Goal: Transaction & Acquisition: Purchase product/service

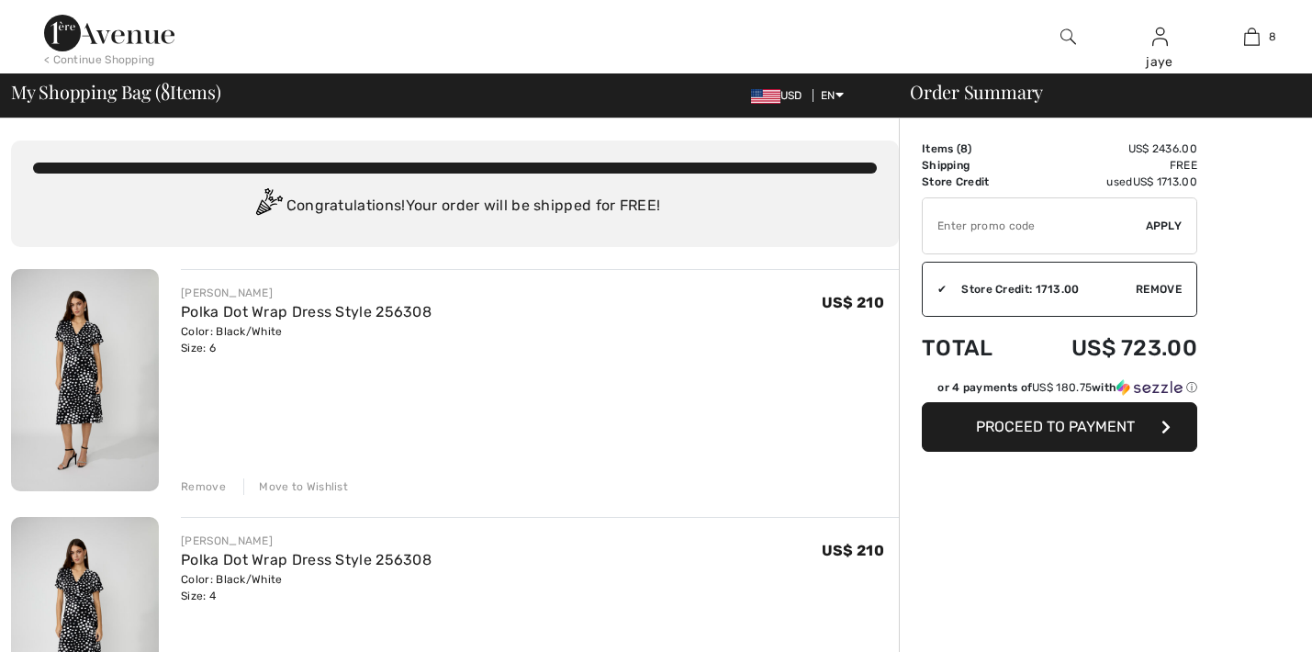
checkbox input "true"
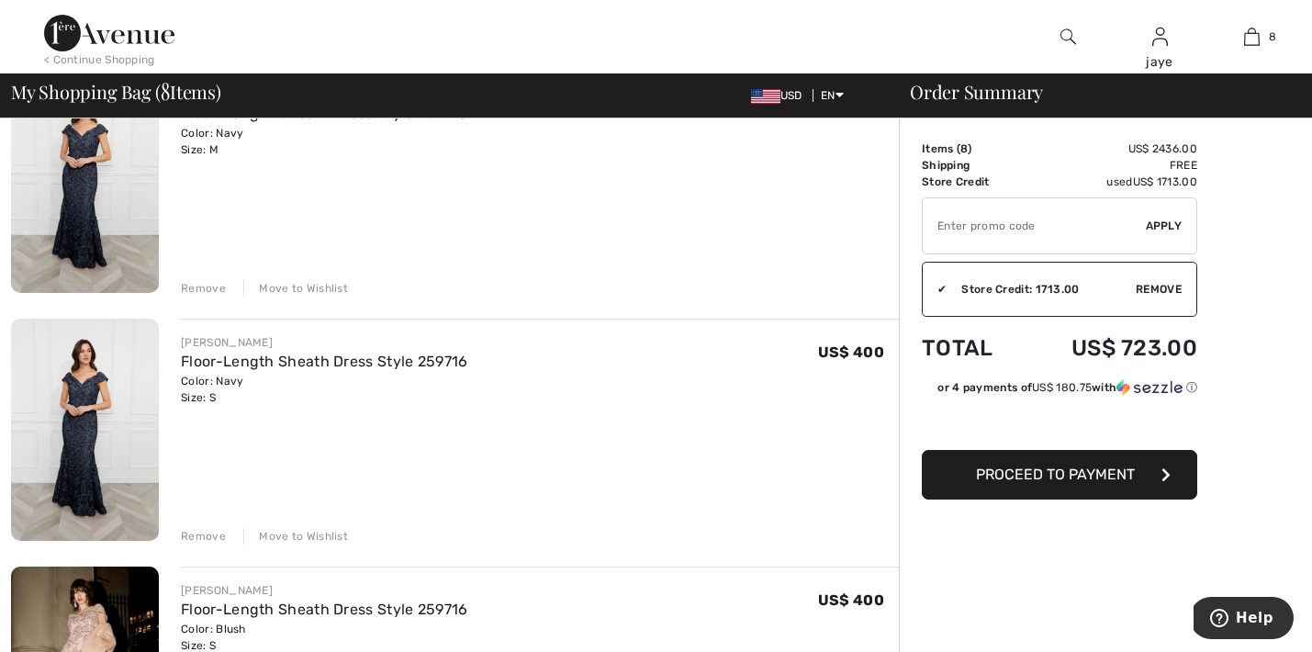
scroll to position [694, 0]
click at [300, 540] on div "Move to Wishlist" at bounding box center [295, 535] width 105 height 17
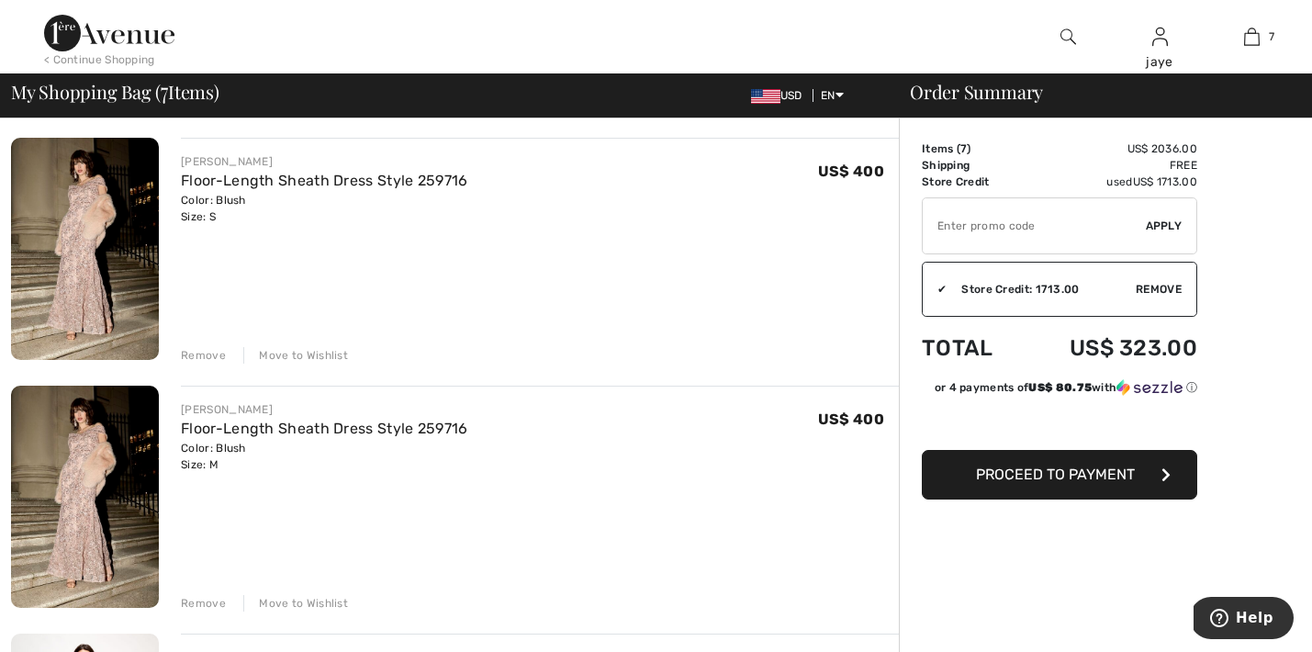
scroll to position [885, 0]
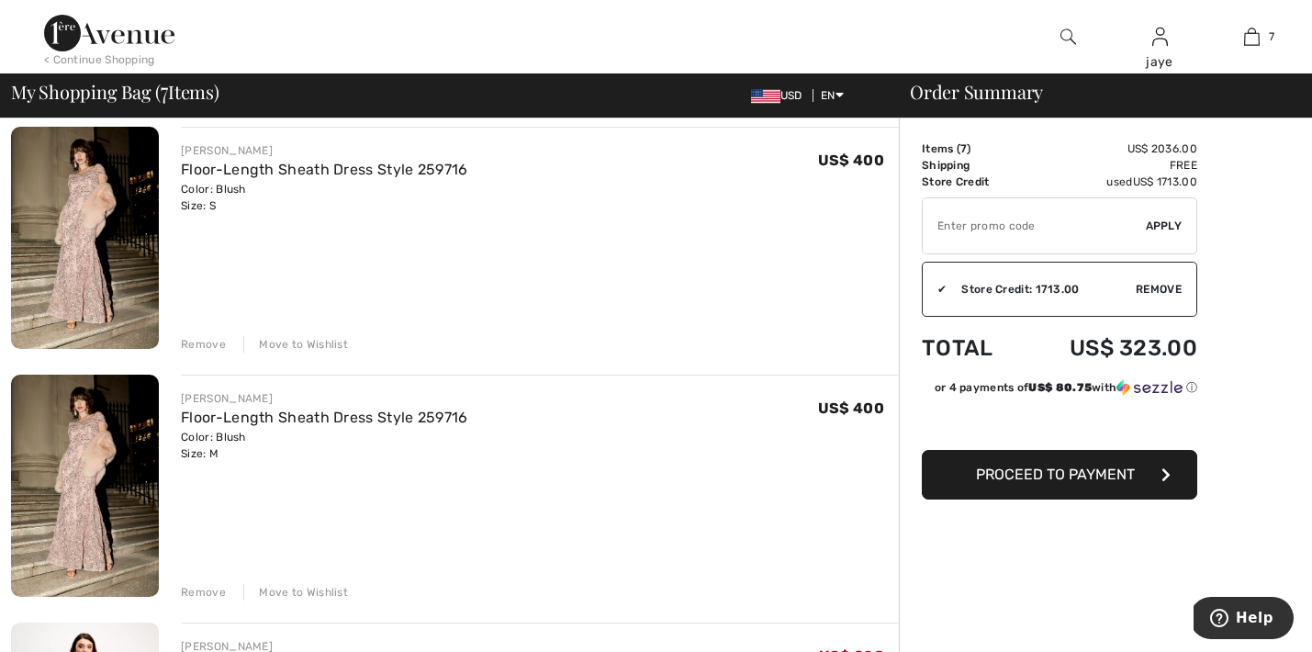
click at [323, 347] on div "Move to Wishlist" at bounding box center [295, 344] width 105 height 17
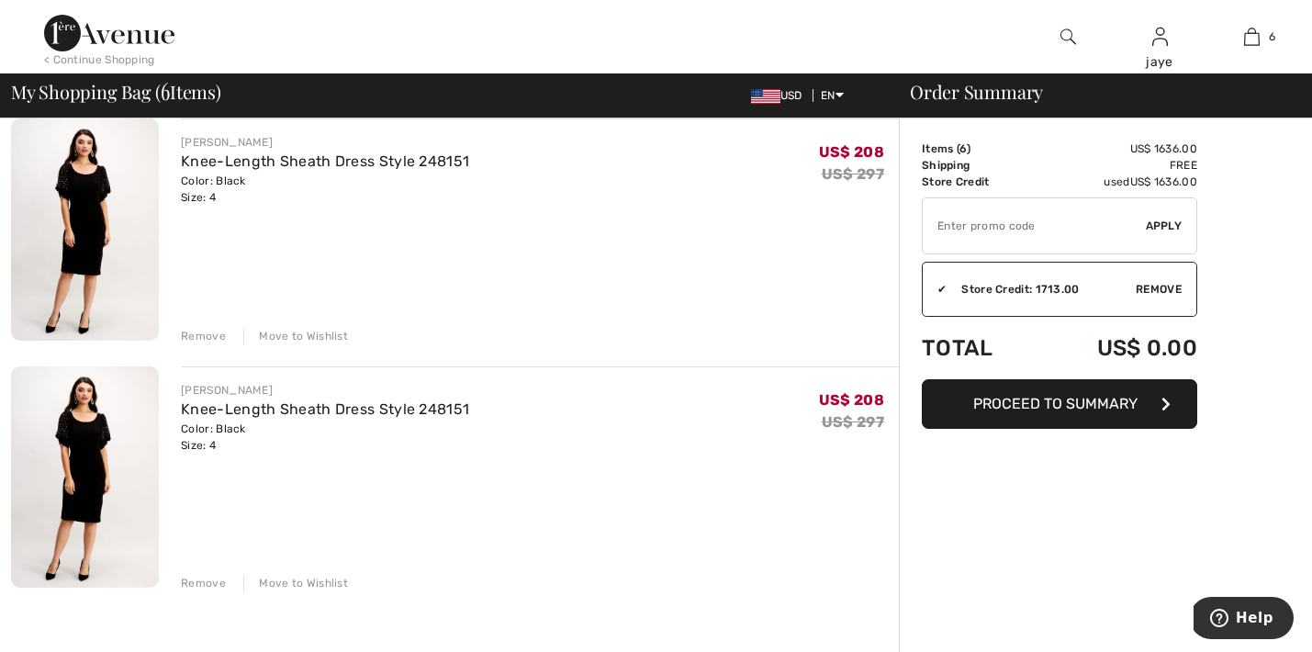
scroll to position [1170, 0]
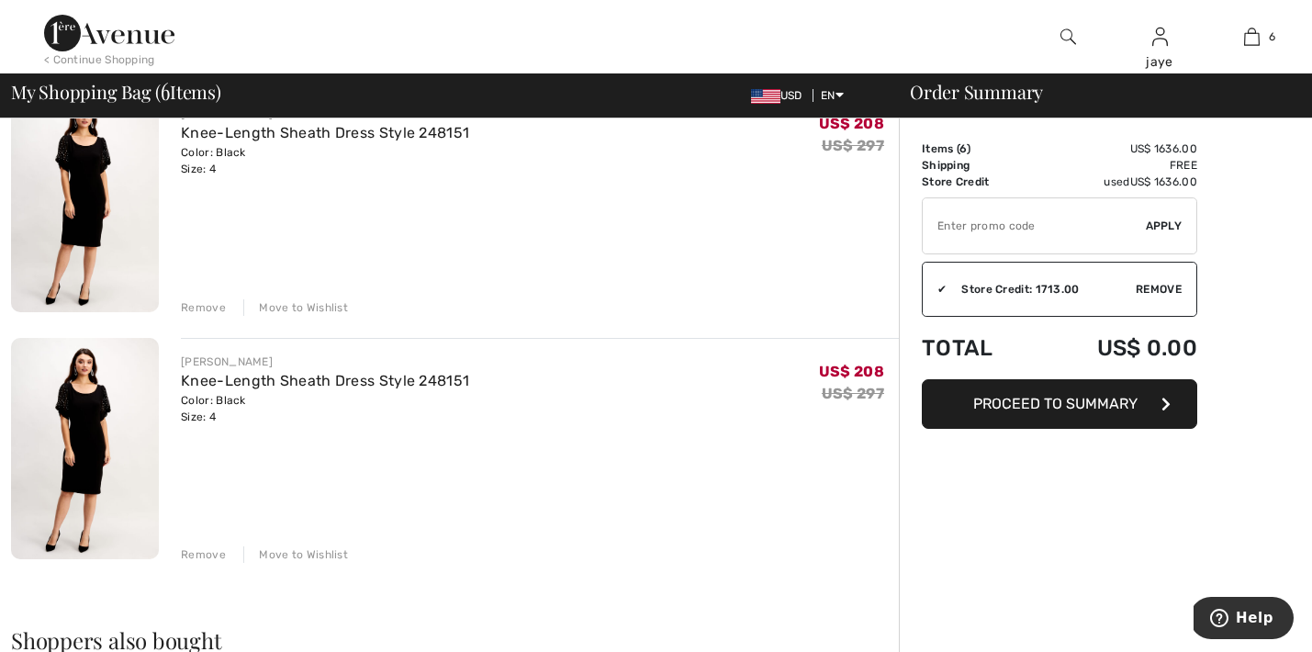
click at [333, 307] on div "Move to Wishlist" at bounding box center [295, 307] width 105 height 17
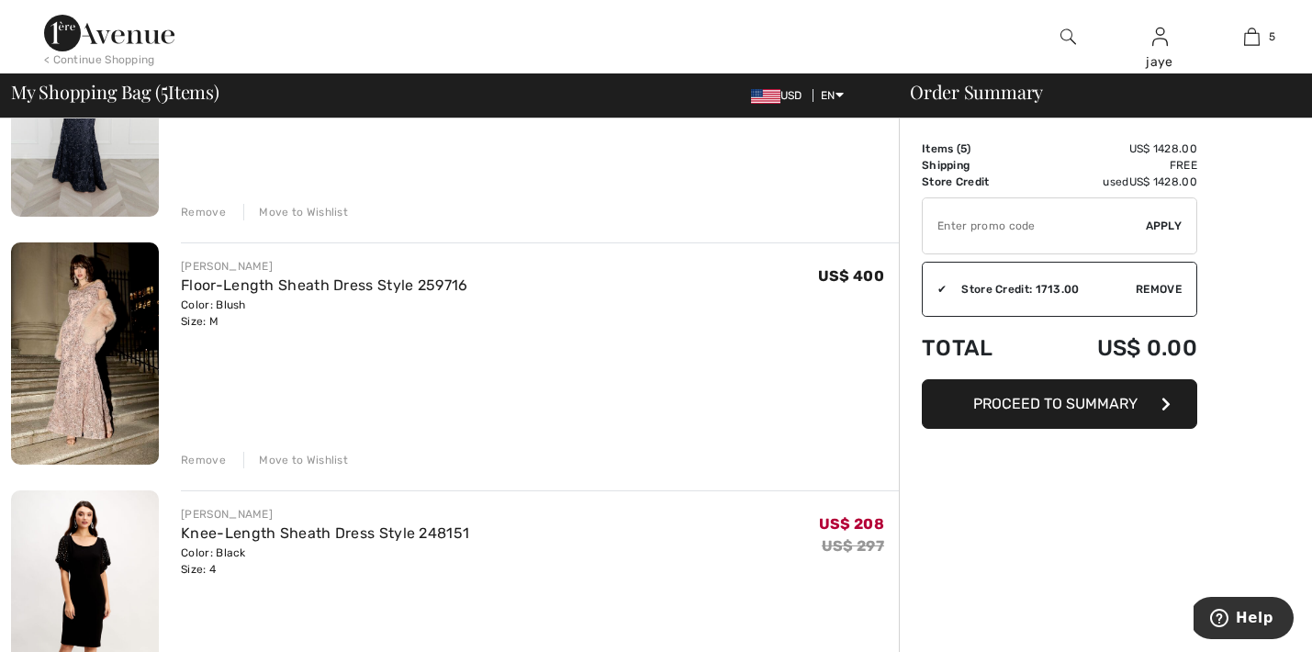
scroll to position [771, 0]
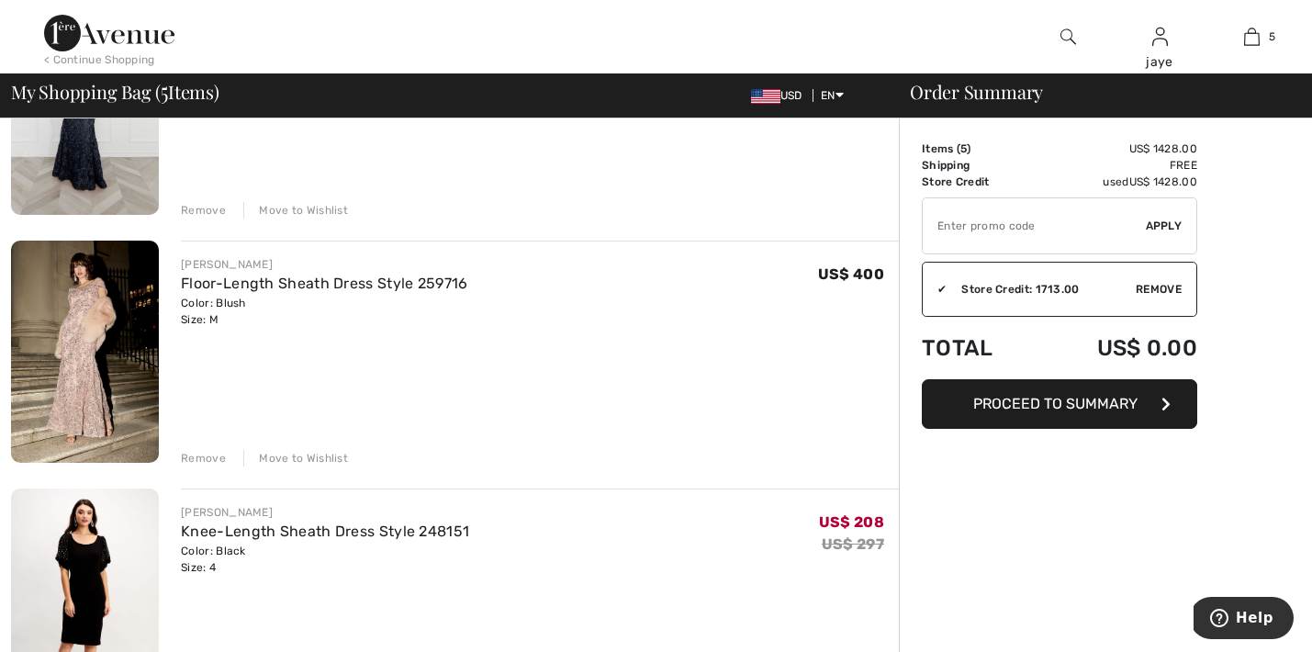
click at [336, 457] on div "Move to Wishlist" at bounding box center [295, 458] width 105 height 17
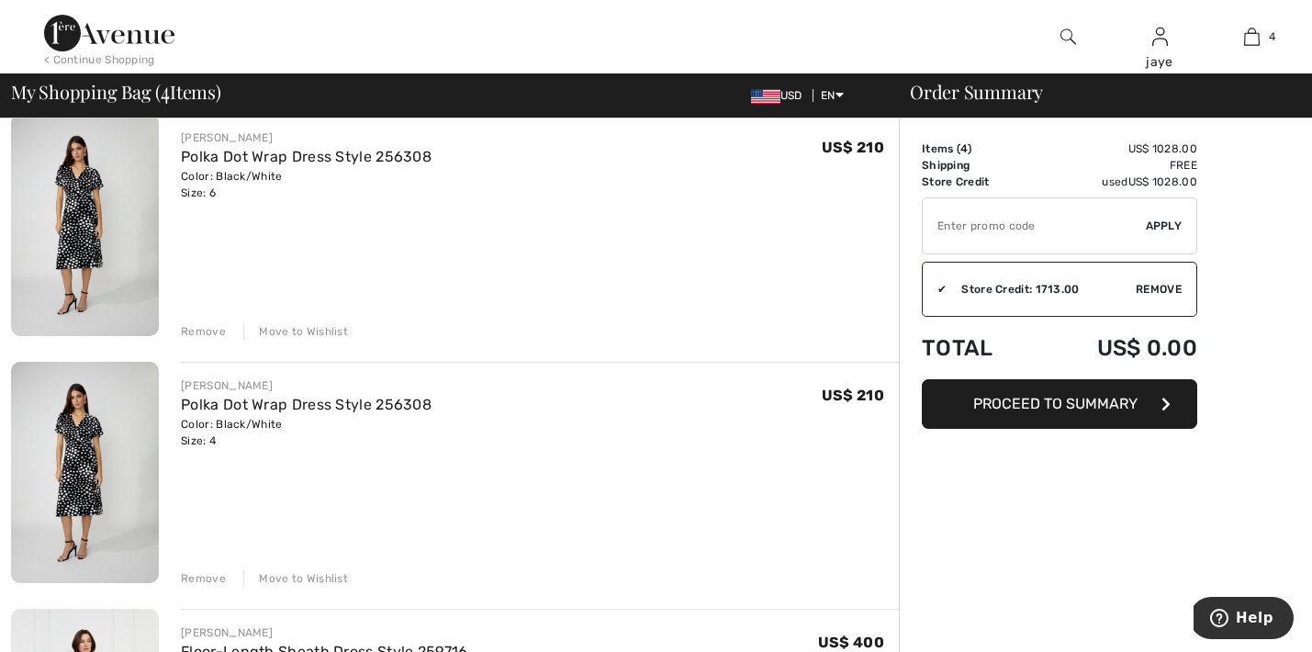
scroll to position [159, 0]
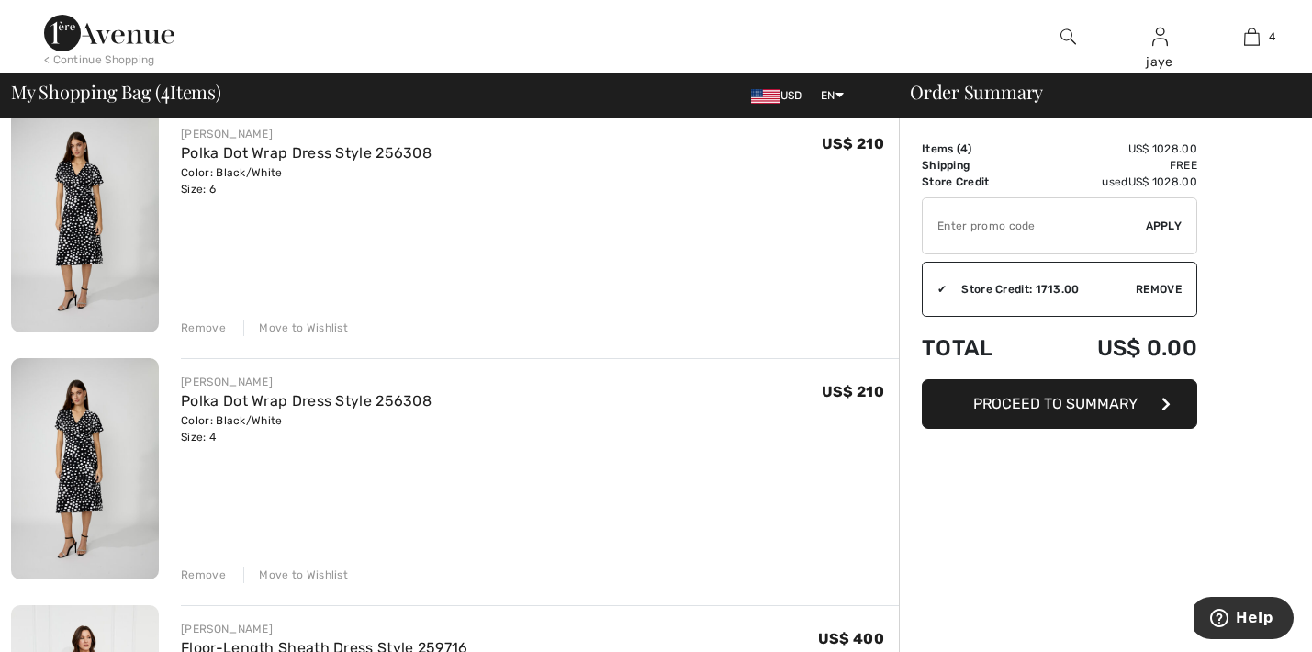
click at [328, 576] on div "Move to Wishlist" at bounding box center [295, 575] width 105 height 17
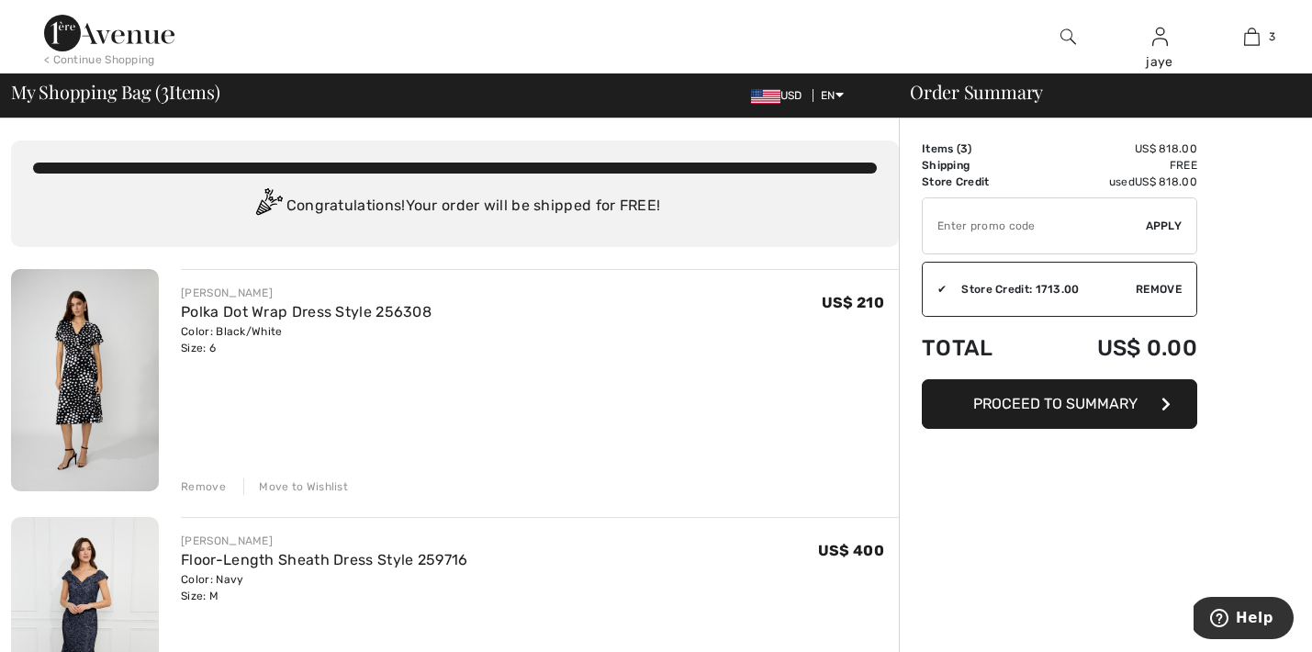
scroll to position [0, 0]
click at [147, 56] on div "< Continue Shopping" at bounding box center [99, 59] width 111 height 17
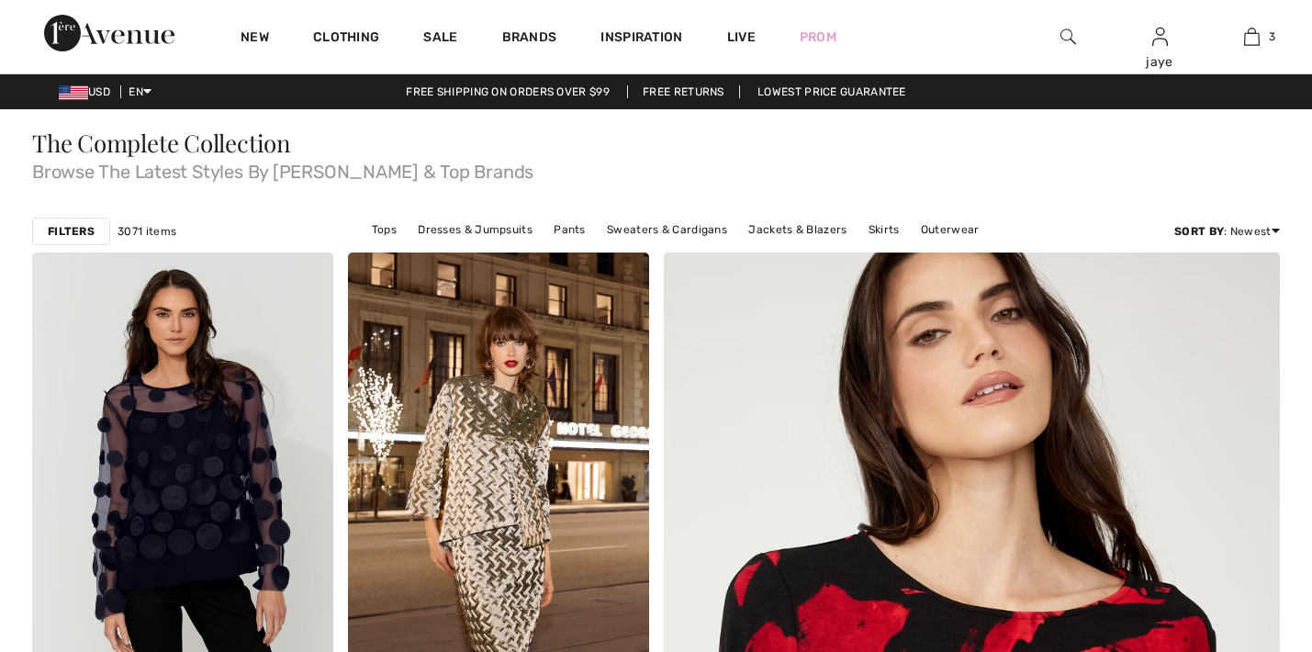
checkbox input "true"
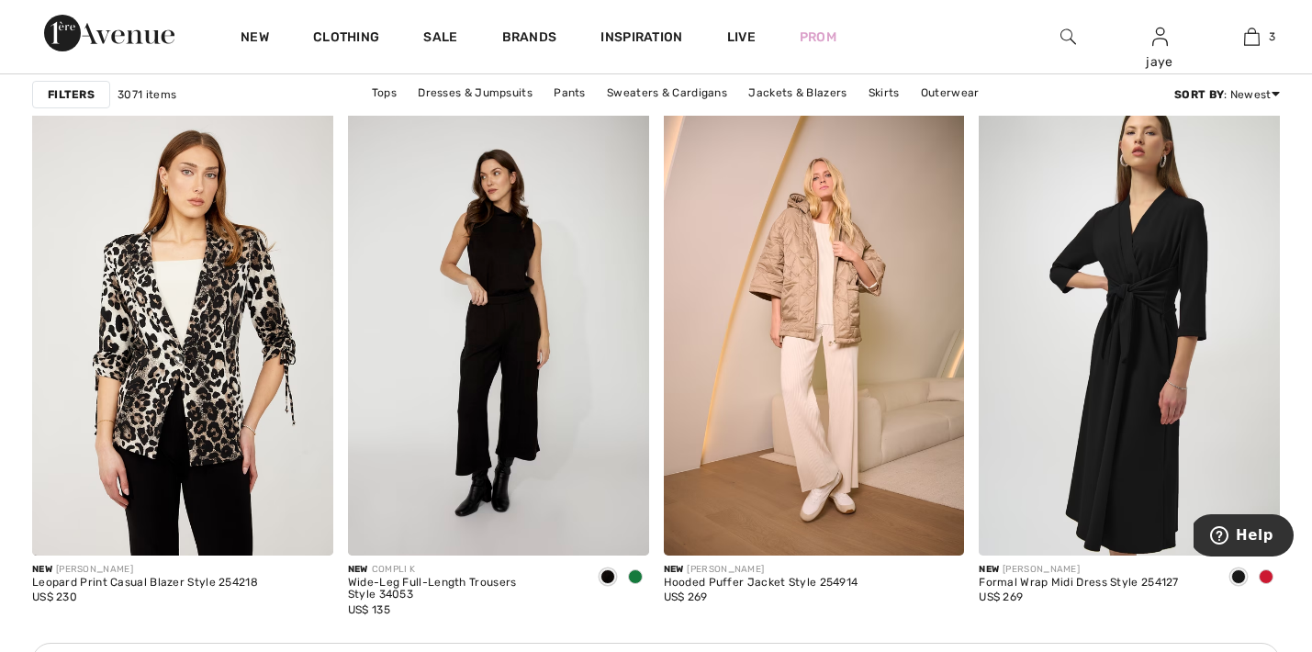
scroll to position [1768, 0]
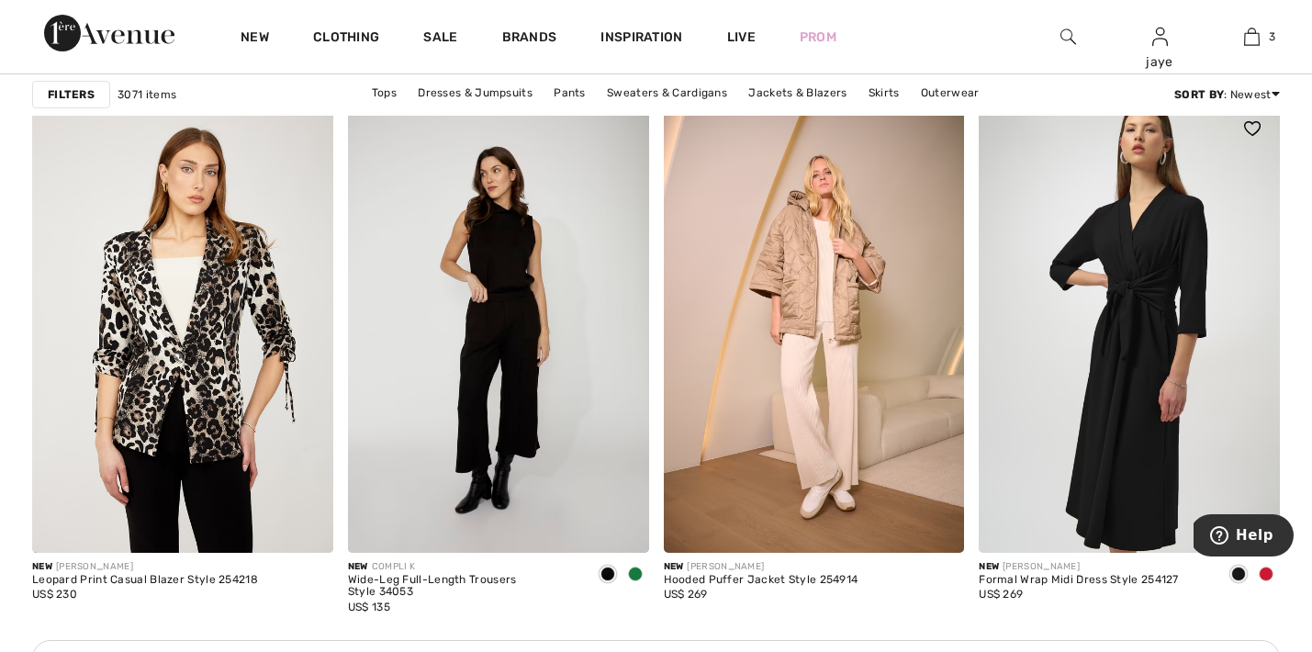
click at [1271, 570] on span at bounding box center [1266, 574] width 15 height 15
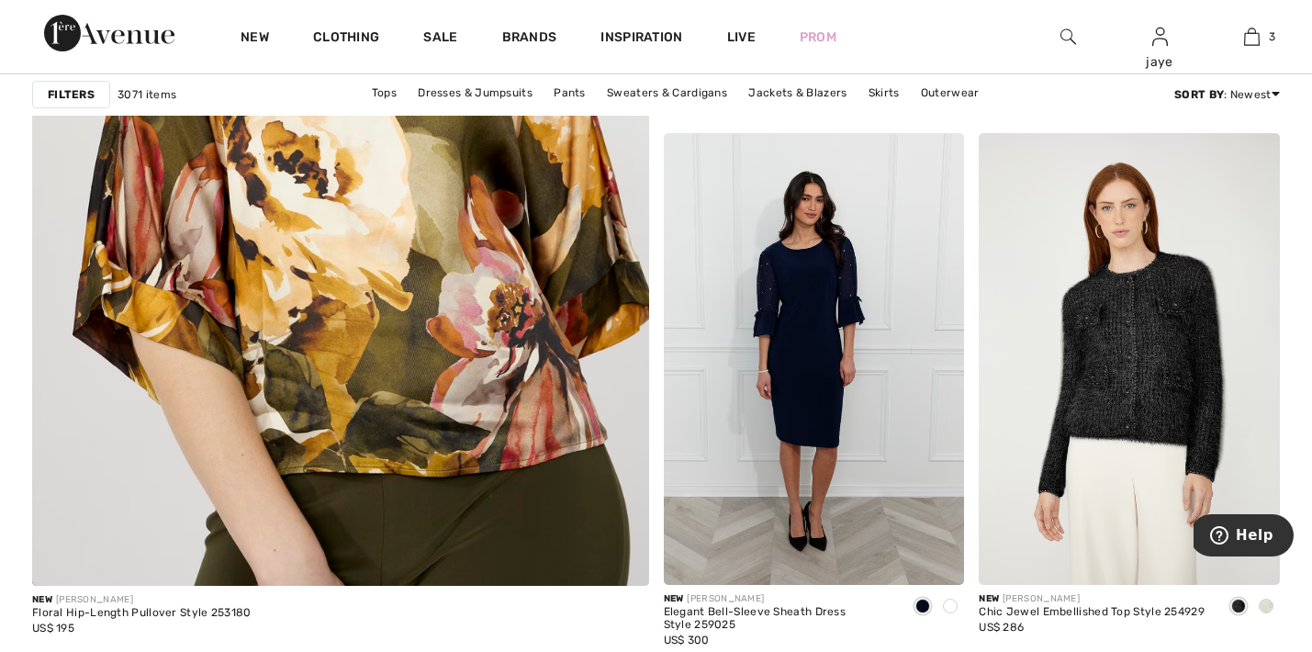
scroll to position [4847, 0]
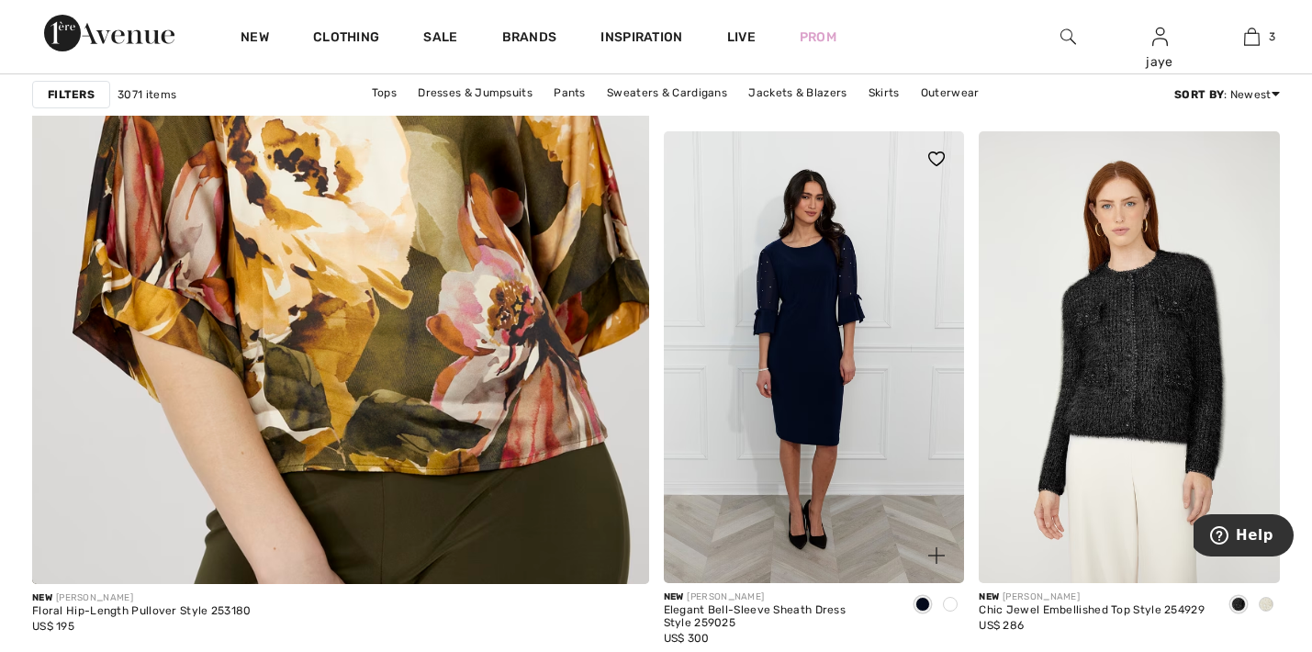
click at [815, 399] on img at bounding box center [814, 357] width 301 height 452
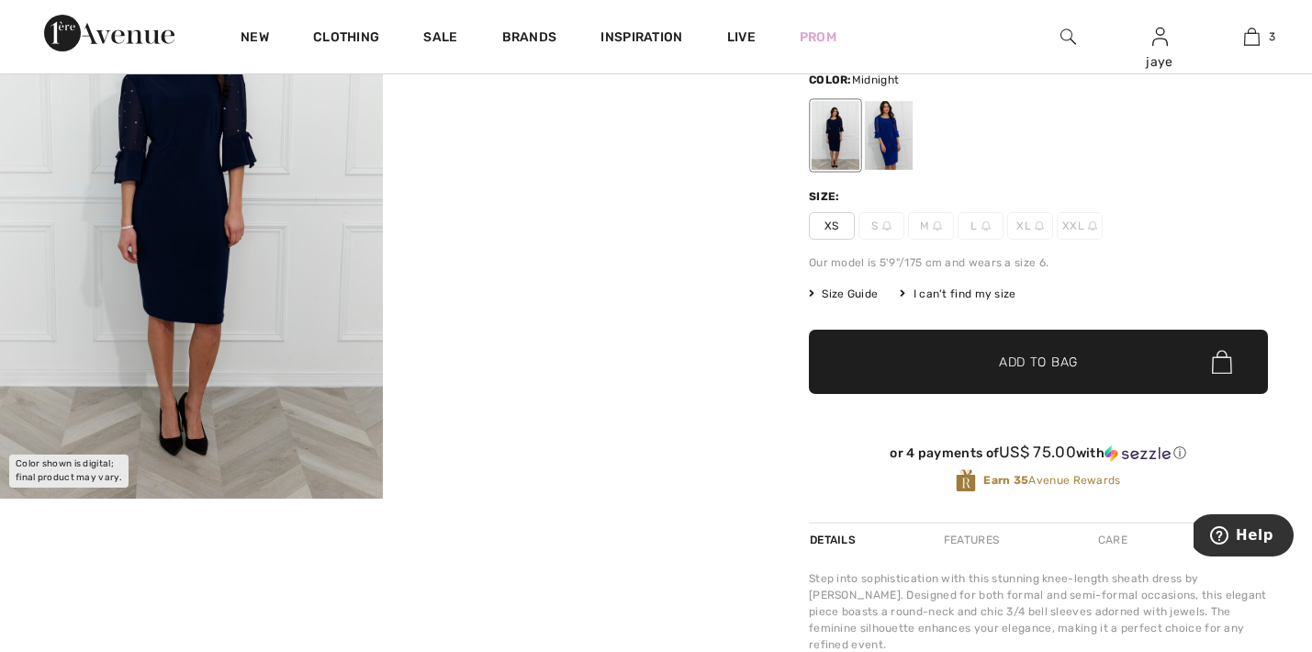
scroll to position [175, 0]
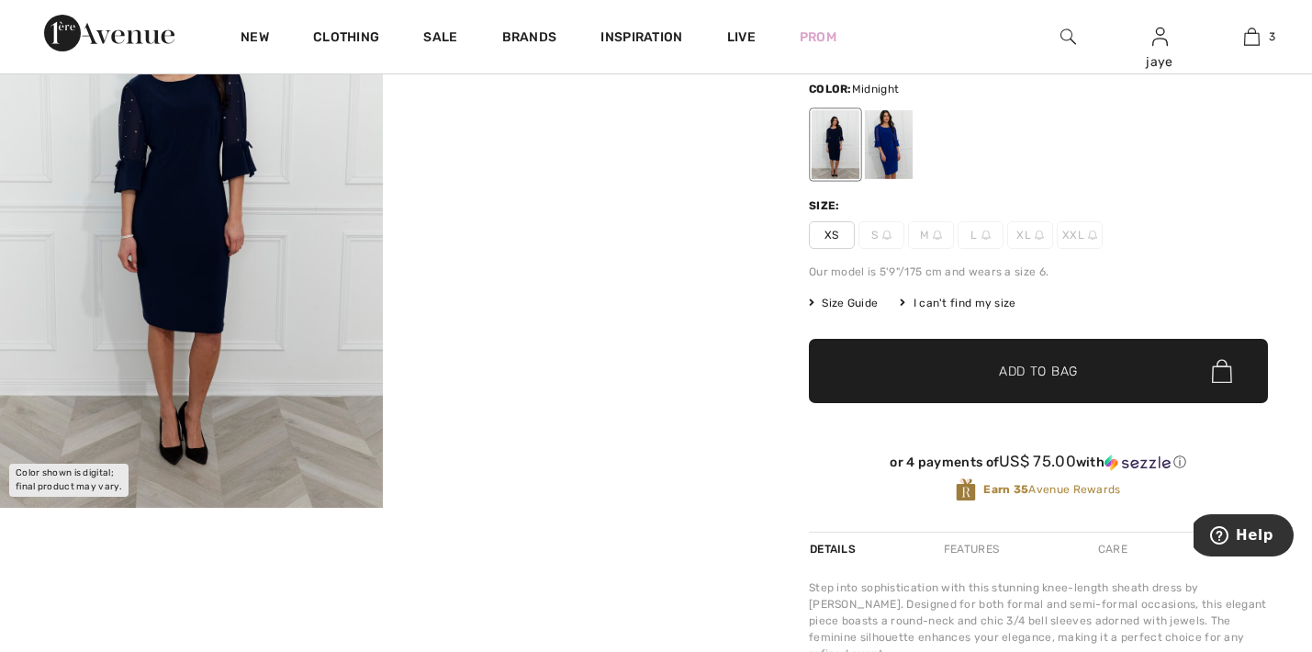
click at [843, 166] on div at bounding box center [836, 144] width 48 height 69
click at [843, 161] on div at bounding box center [836, 144] width 48 height 69
click at [882, 153] on div at bounding box center [889, 144] width 48 height 69
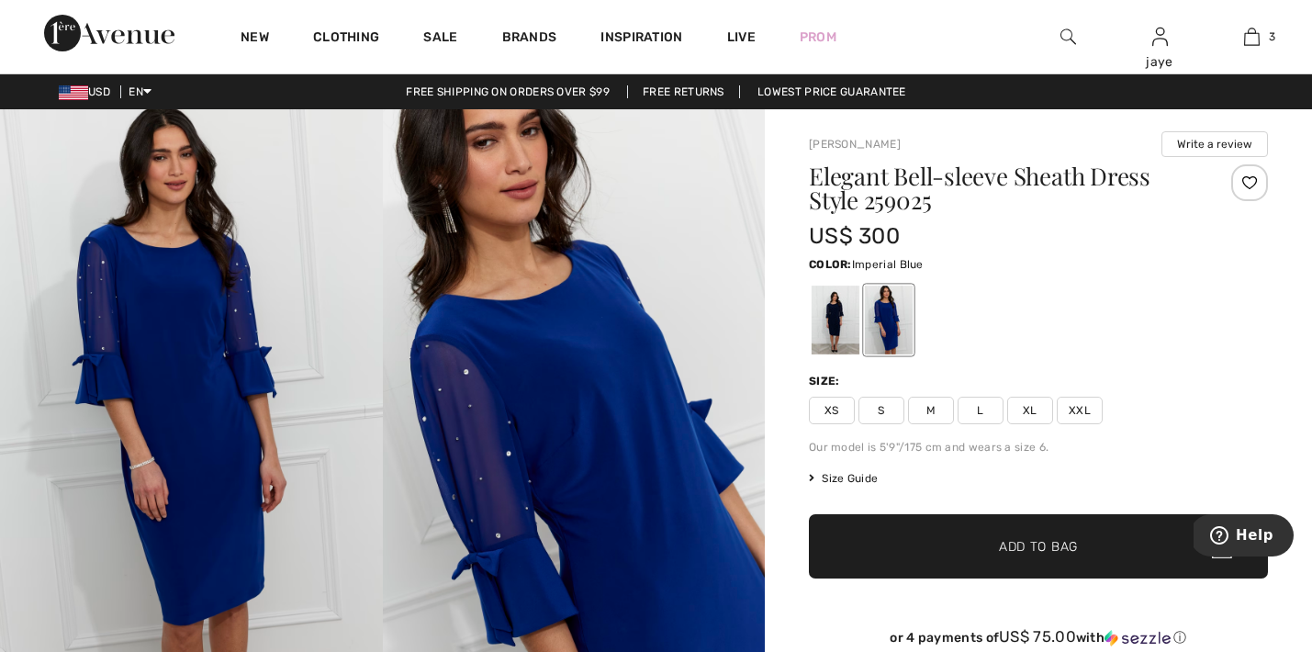
scroll to position [0, 0]
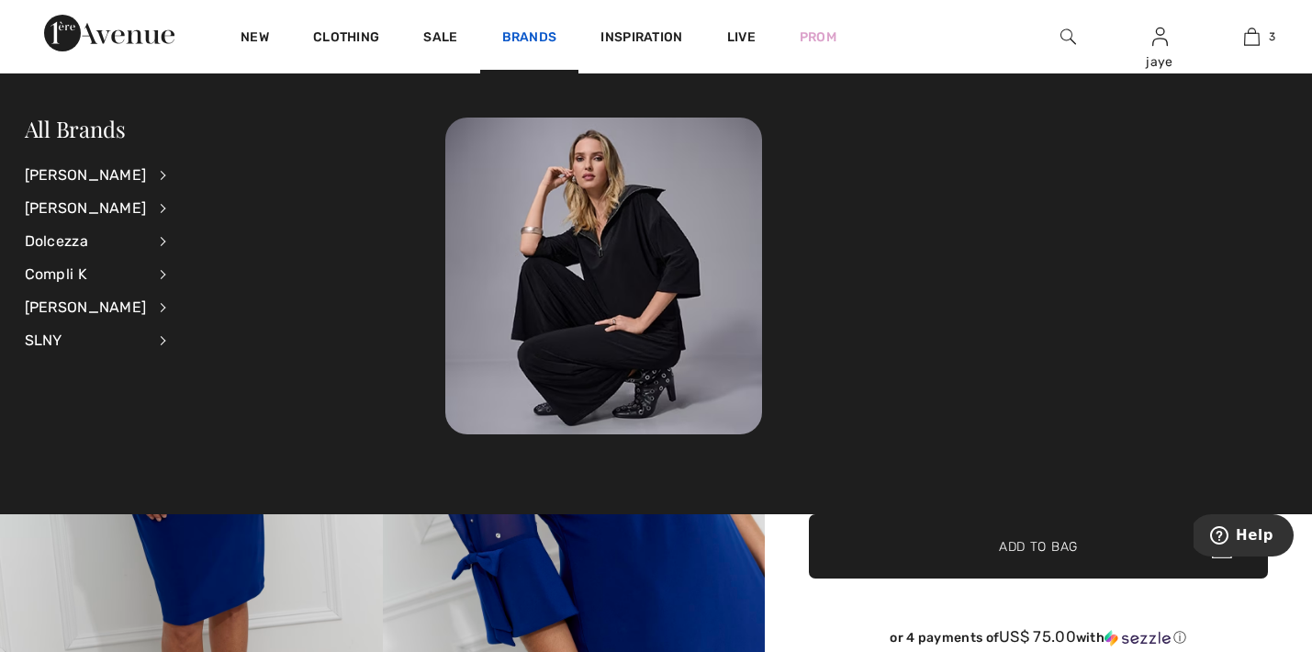
click at [530, 35] on link "Brands" at bounding box center [529, 38] width 55 height 19
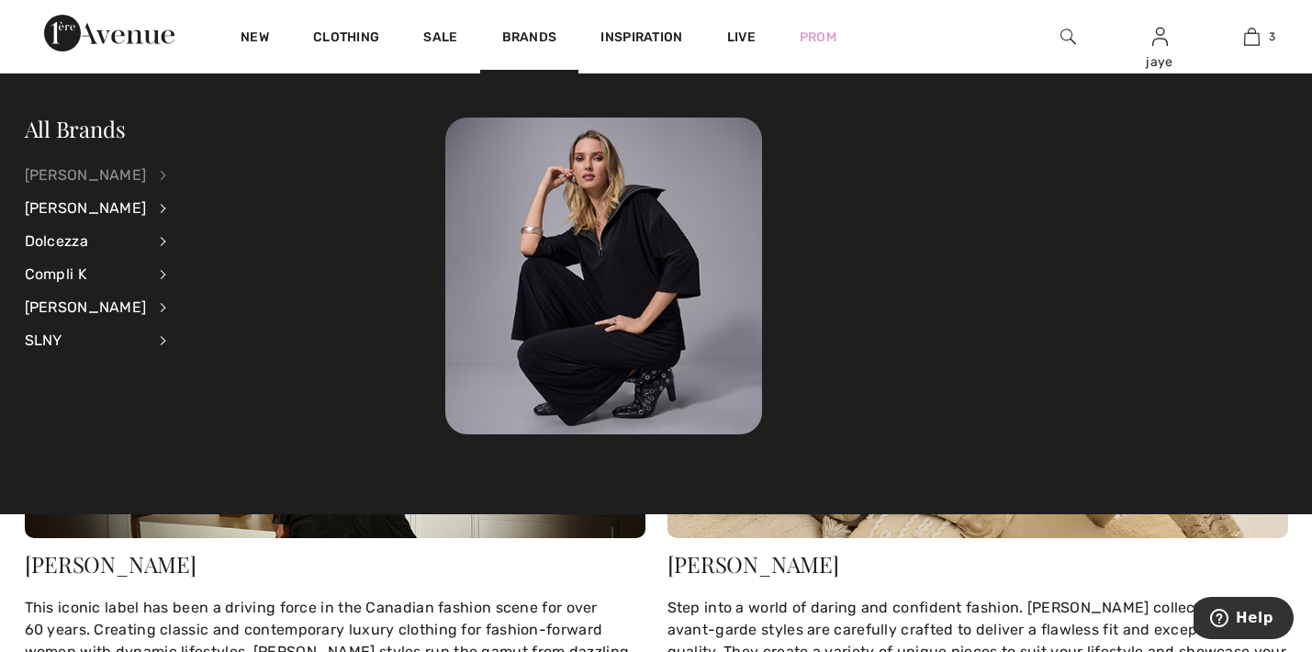
click at [127, 174] on div "[PERSON_NAME]" at bounding box center [86, 175] width 122 height 33
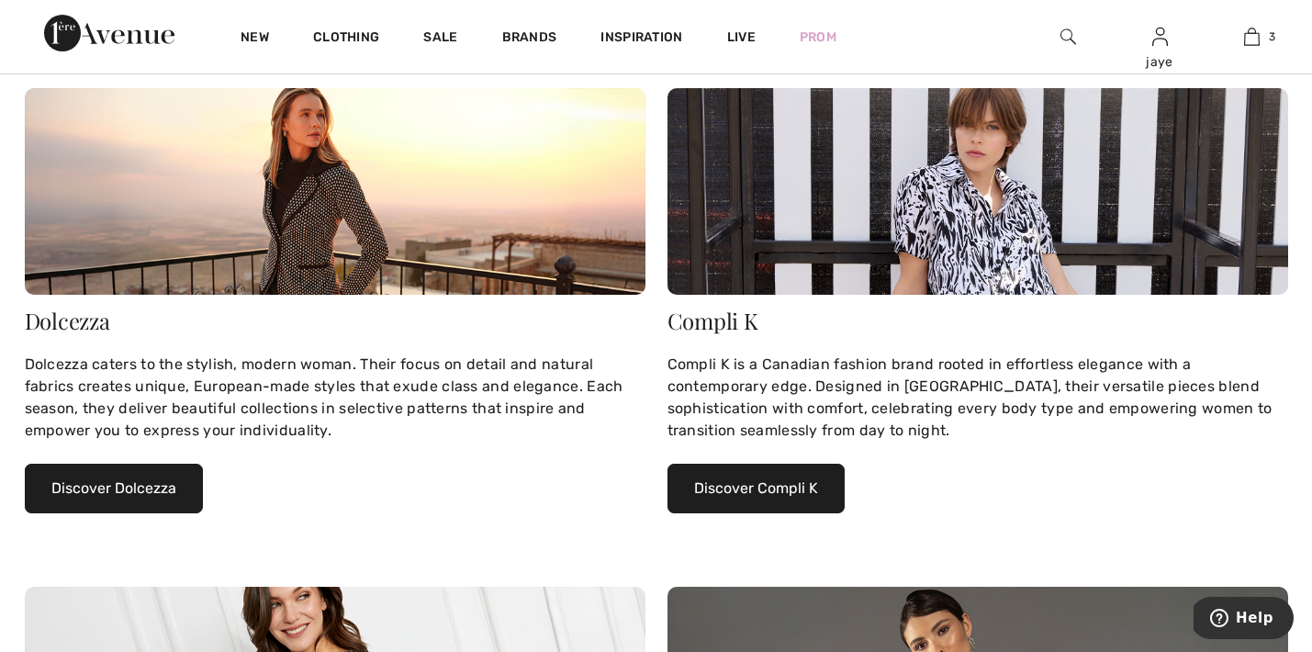
scroll to position [741, 0]
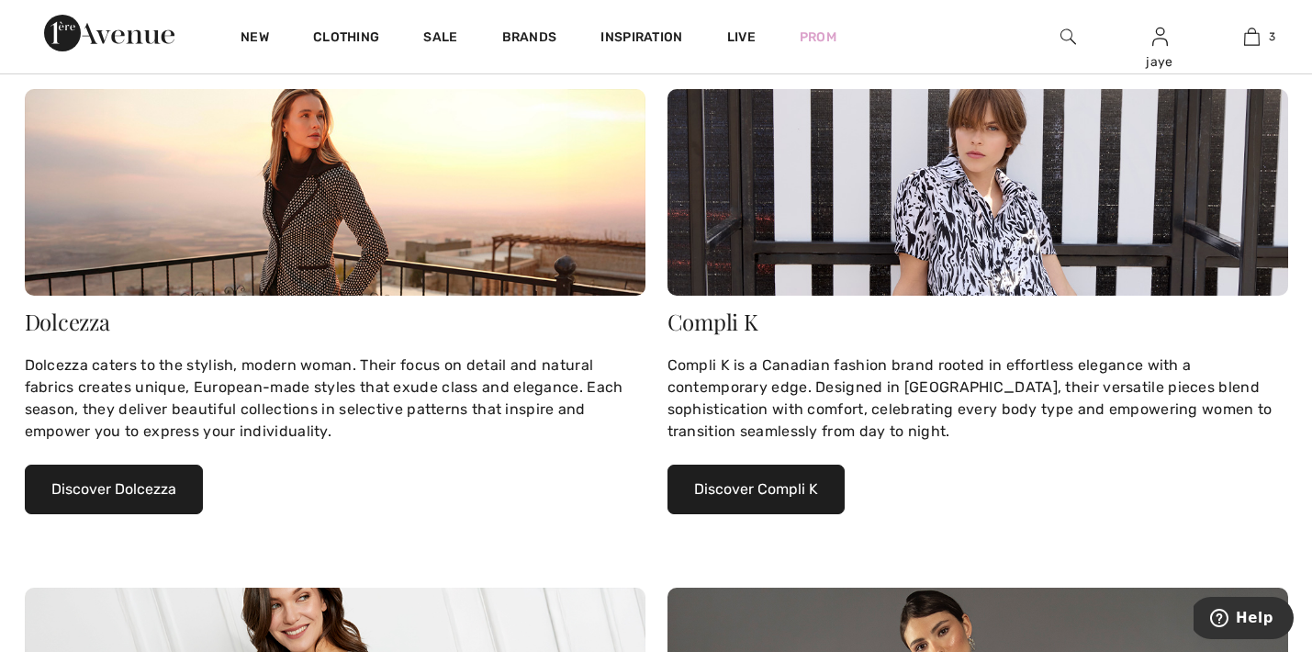
click at [78, 495] on button "Discover Dolcezza" at bounding box center [114, 490] width 178 height 50
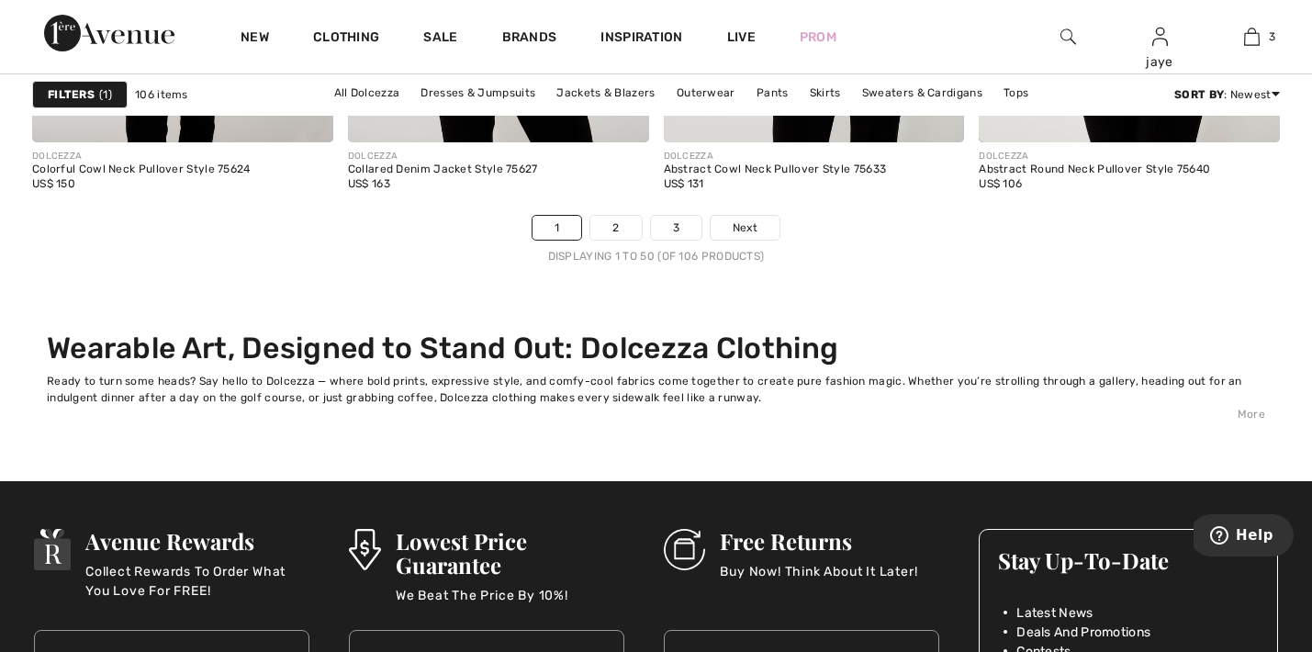
scroll to position [8578, 0]
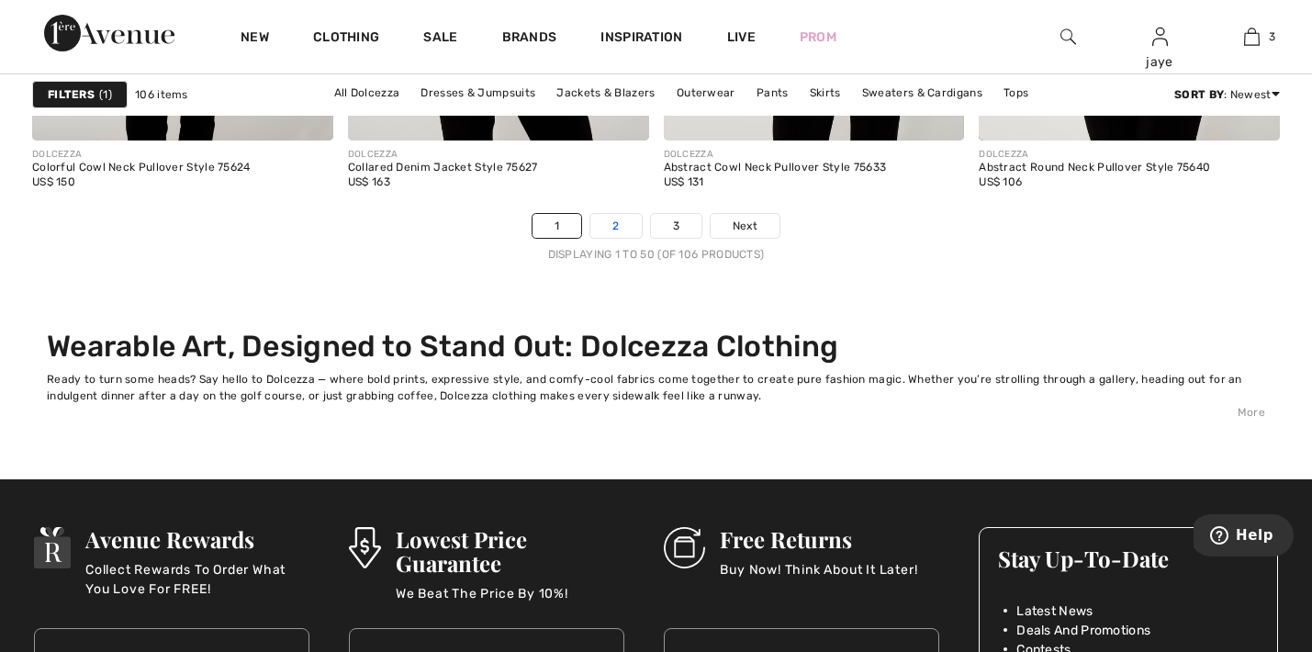
click at [608, 221] on link "2" at bounding box center [615, 226] width 51 height 24
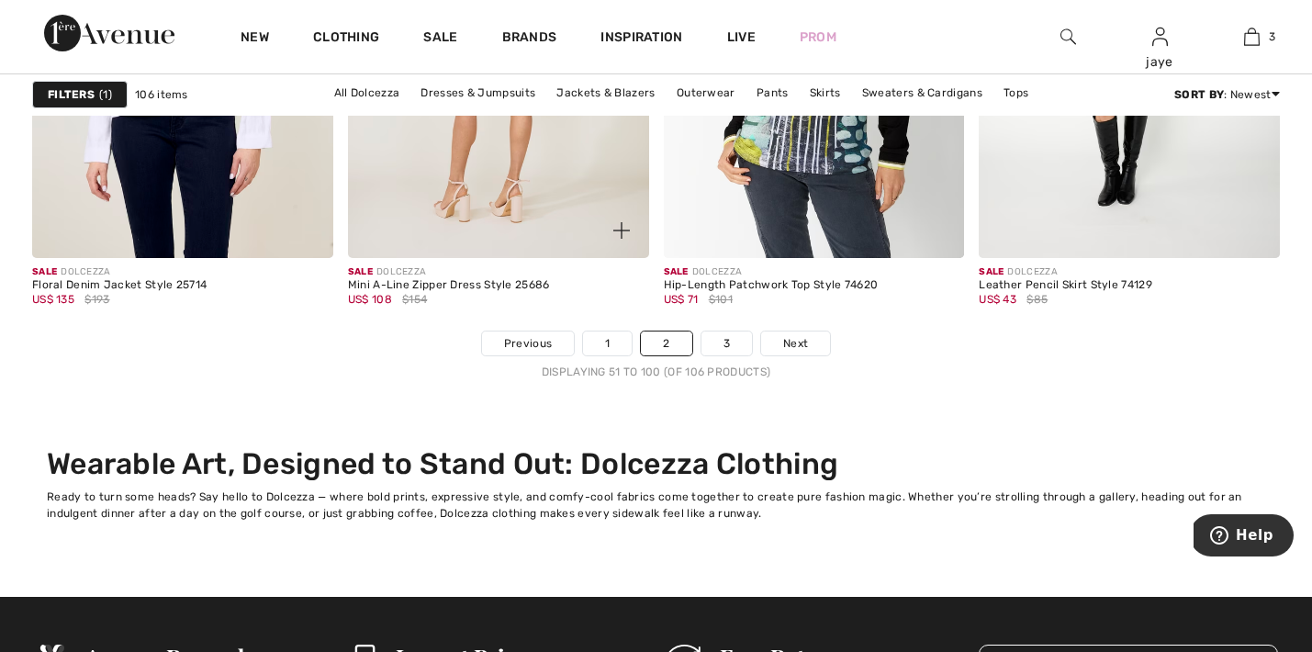
scroll to position [8467, 0]
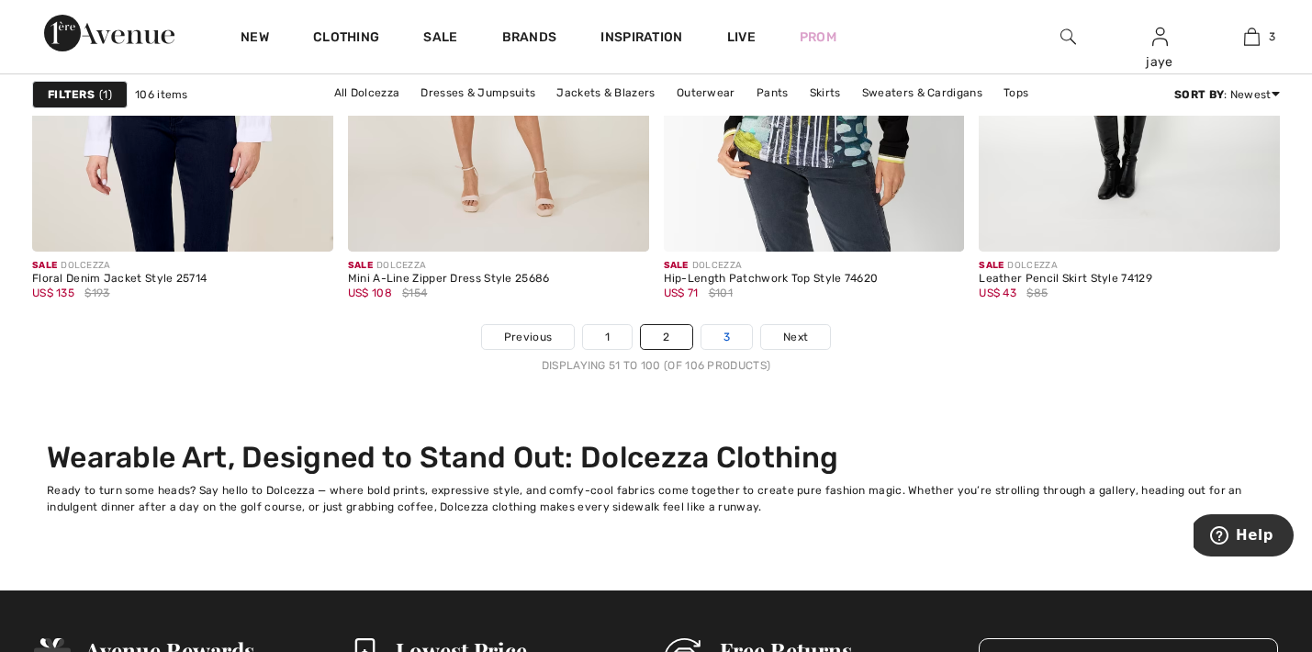
click at [733, 338] on link "3" at bounding box center [727, 337] width 51 height 24
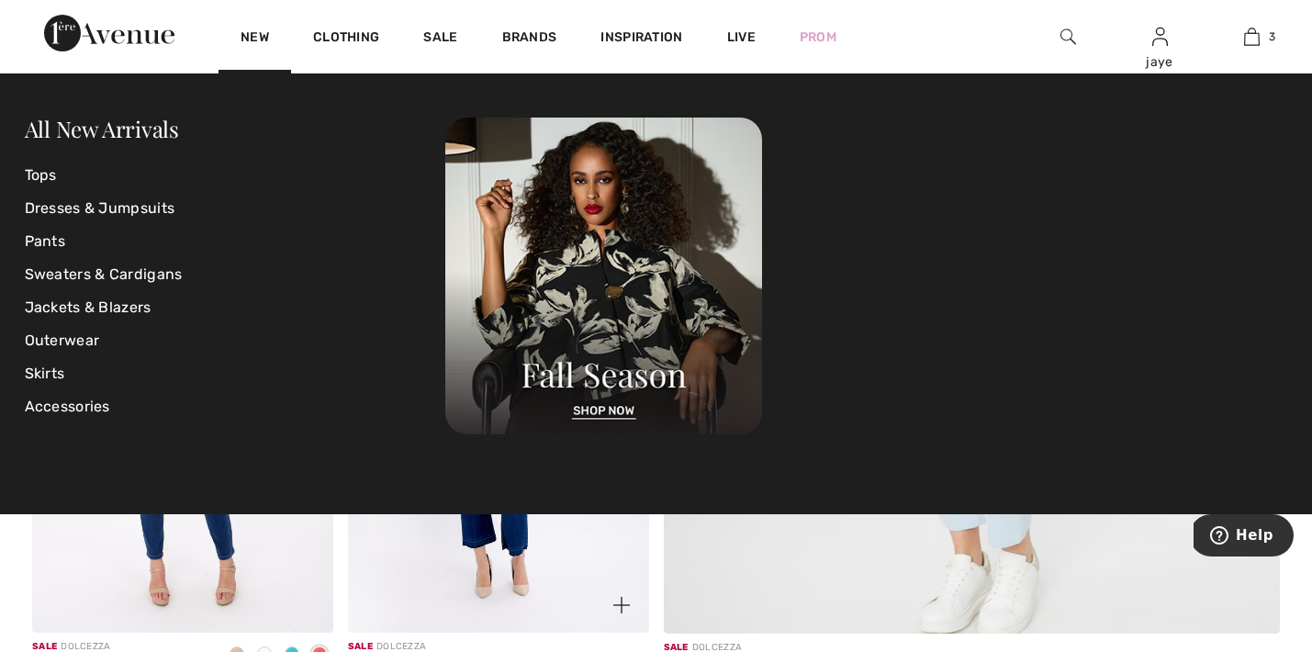
scroll to position [1008, 0]
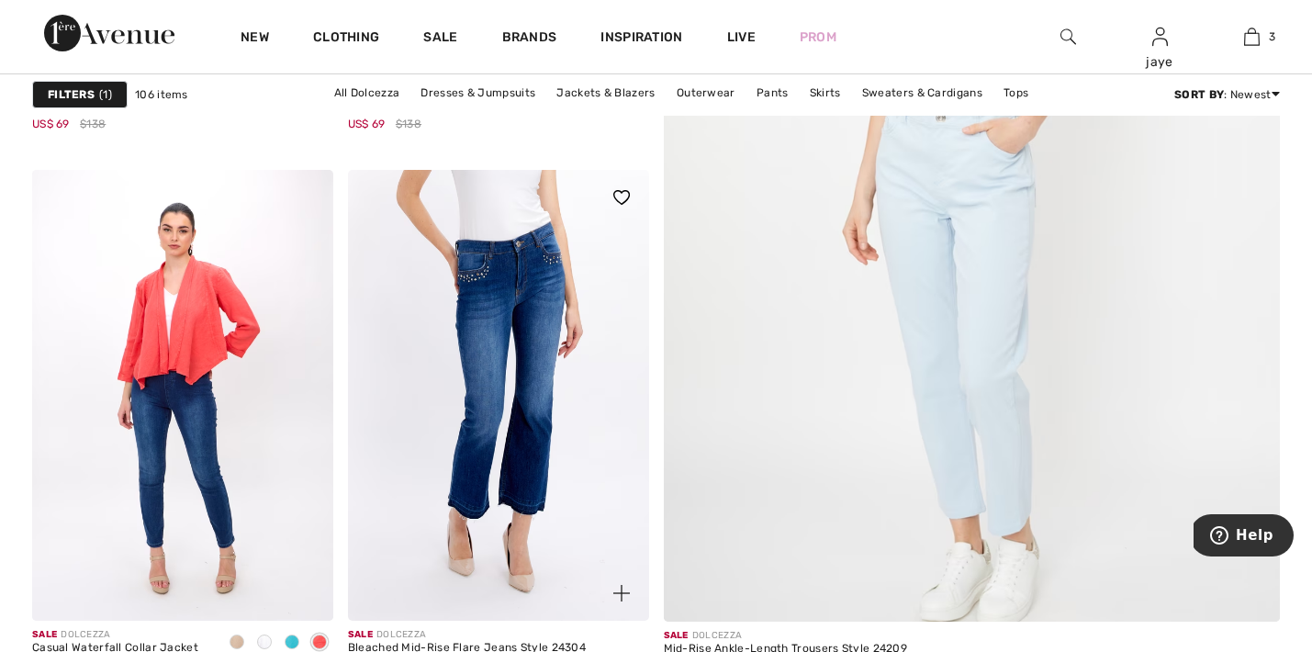
click at [433, 590] on img at bounding box center [498, 396] width 301 height 452
